Goal: Obtain resource: Download file/media

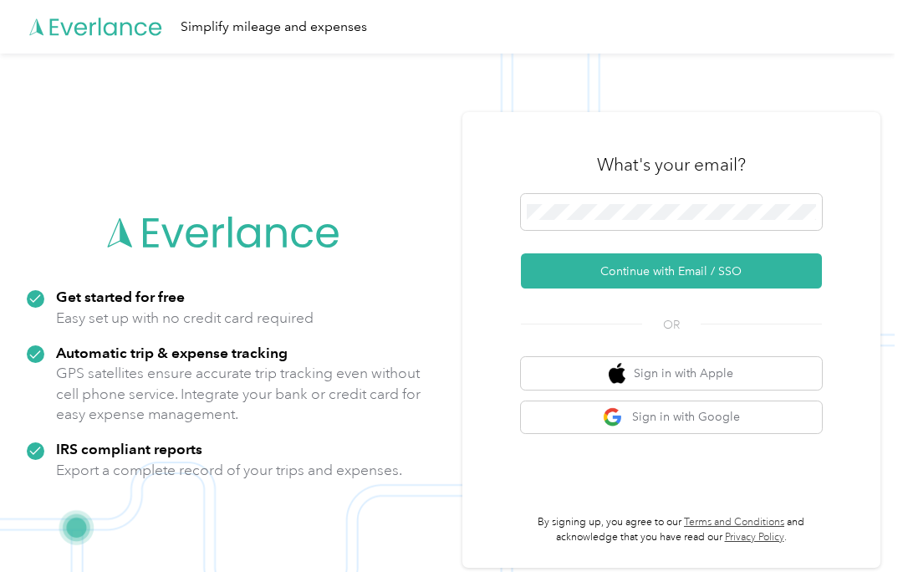
click at [772, 274] on button "Continue with Email / SSO" at bounding box center [671, 270] width 301 height 35
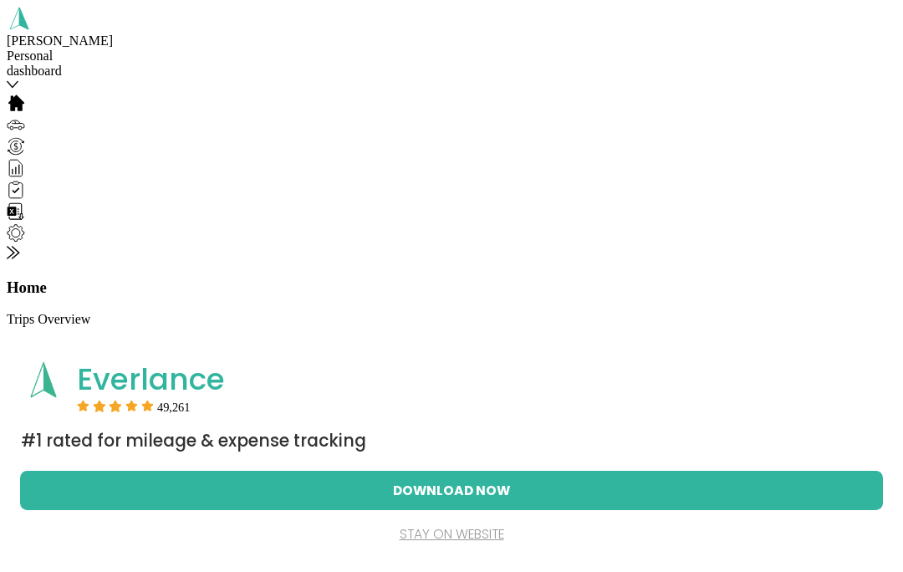
click at [500, 494] on button "Download Now" at bounding box center [452, 490] width 810 height 37
